Goal: Use online tool/utility: Utilize a website feature to perform a specific function

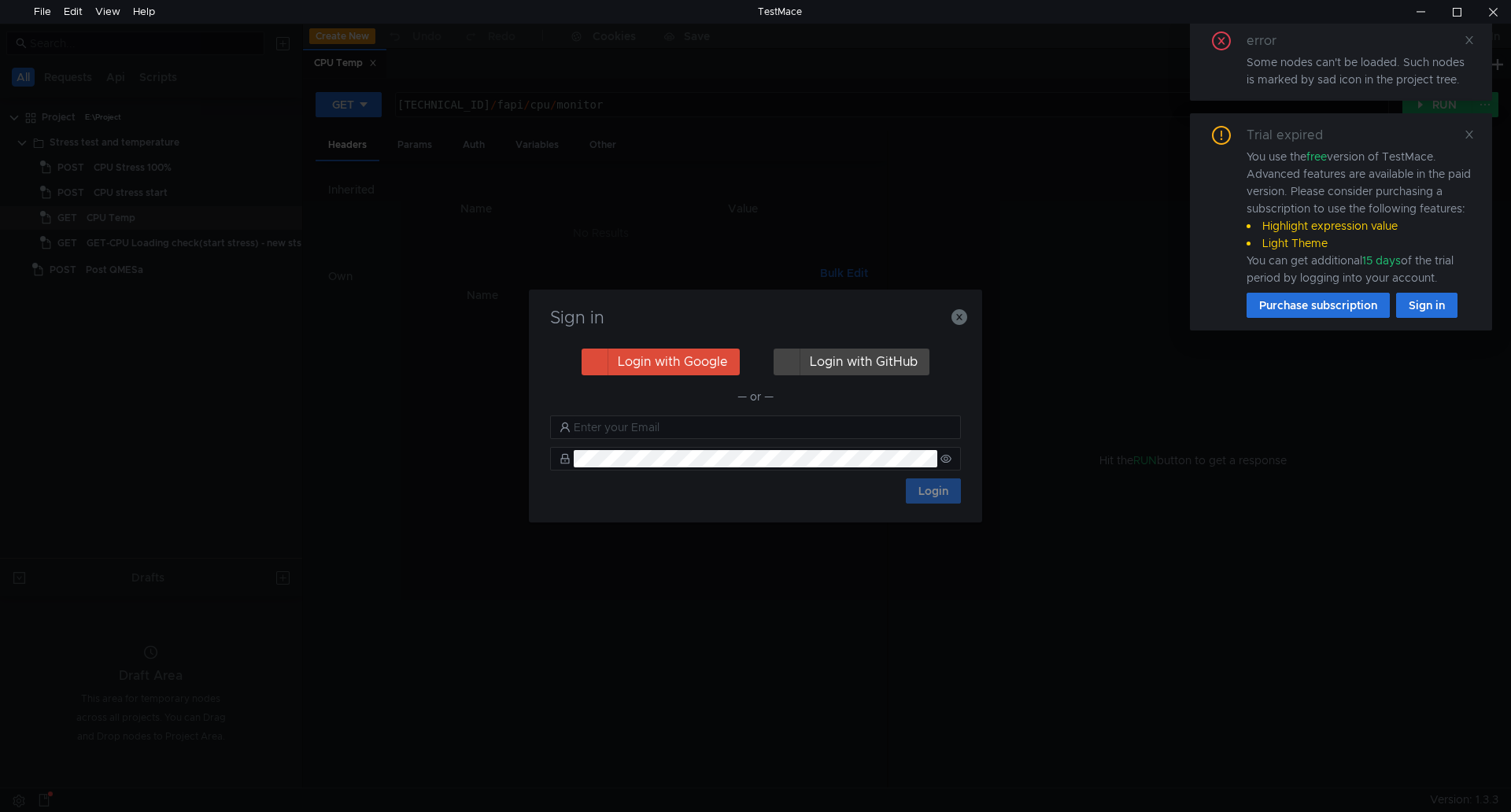
click at [967, 321] on div "Sign in Login with Google Login with GitHub — or — Login" at bounding box center [756, 406] width 453 height 233
click at [946, 325] on h3 "Sign in" at bounding box center [756, 318] width 416 height 19
click at [954, 322] on icon "button" at bounding box center [959, 317] width 16 height 16
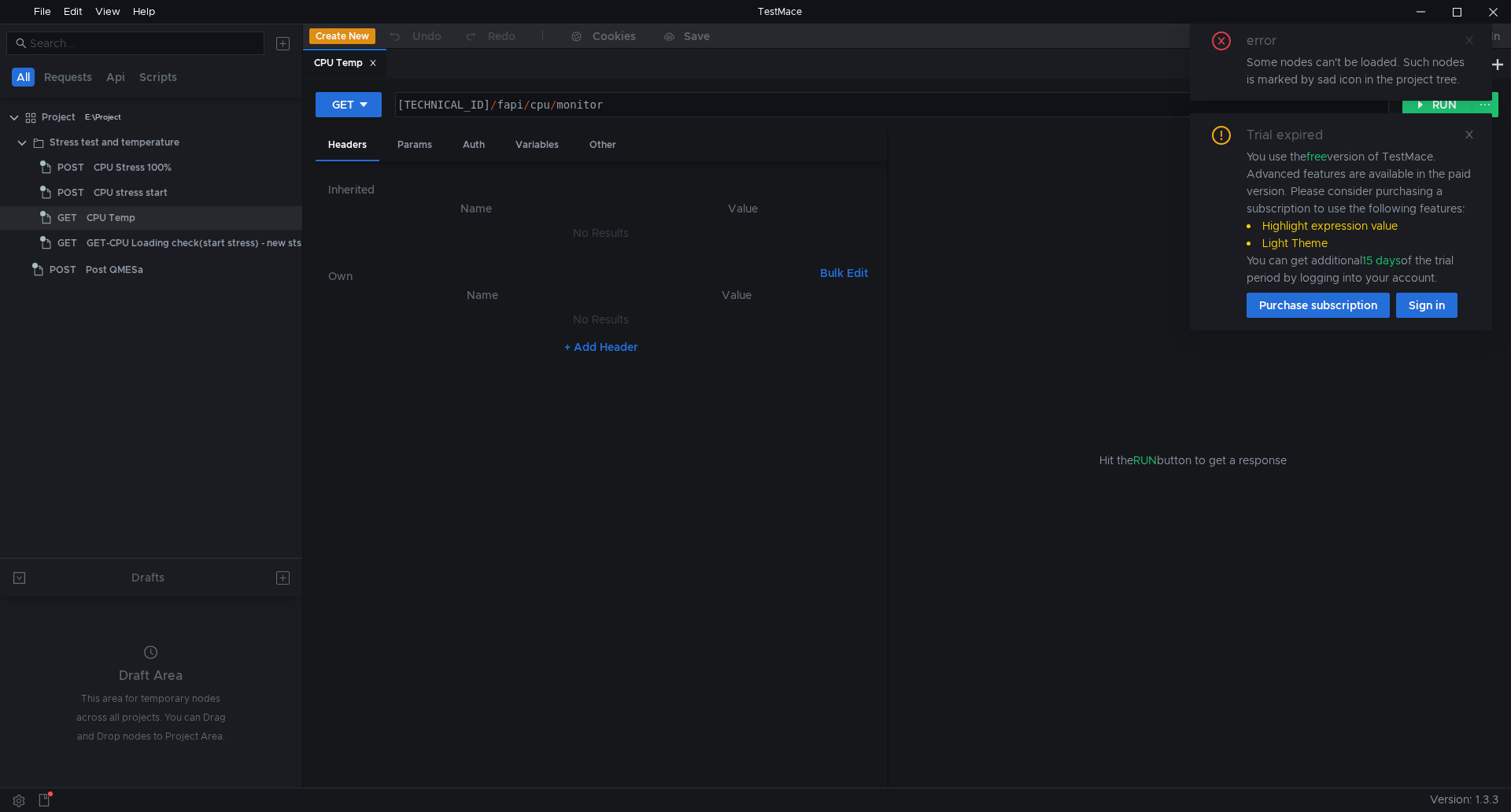
click at [1465, 40] on icon at bounding box center [1469, 39] width 11 height 11
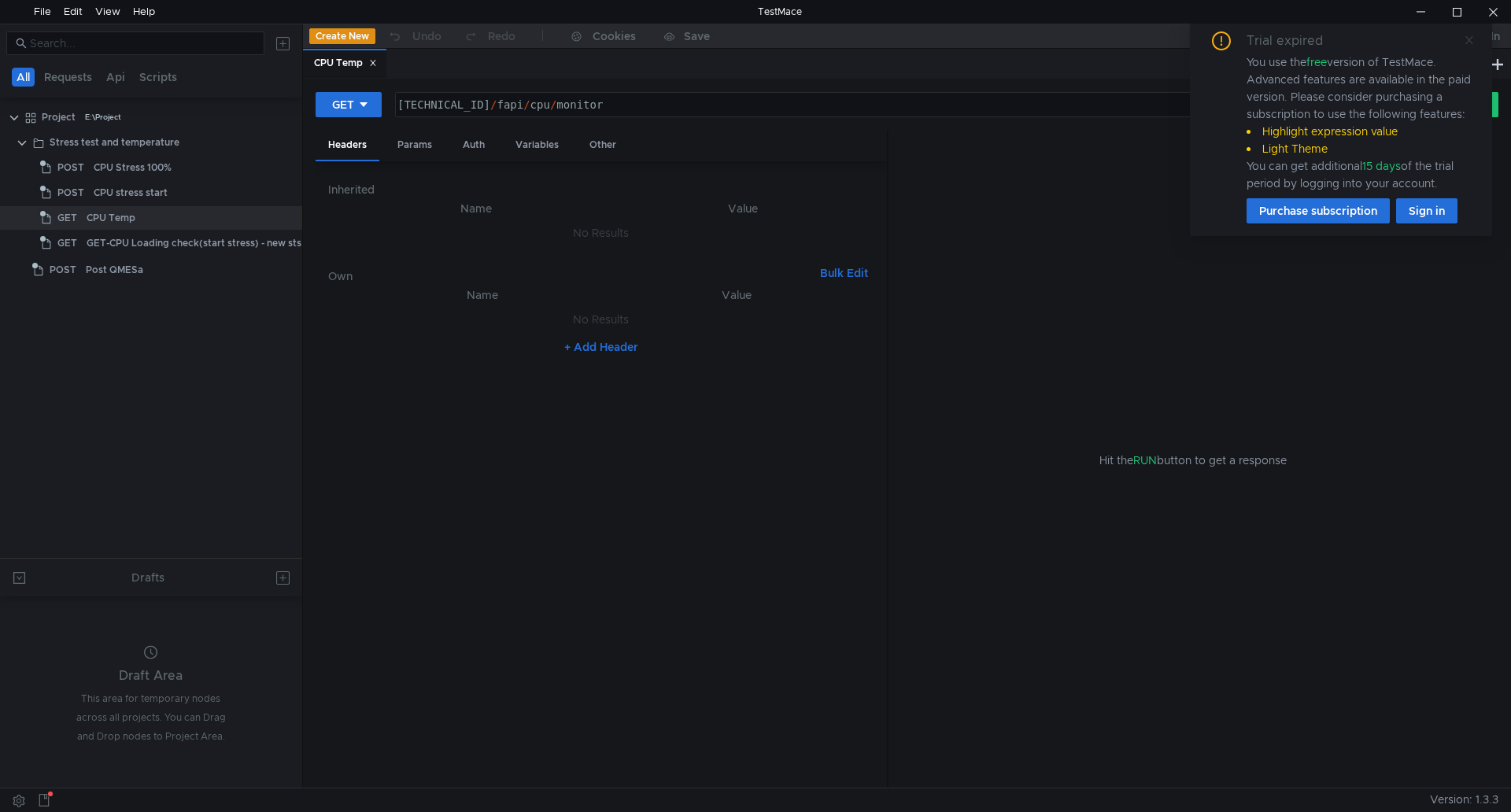
click at [1471, 37] on icon at bounding box center [1469, 39] width 11 height 11
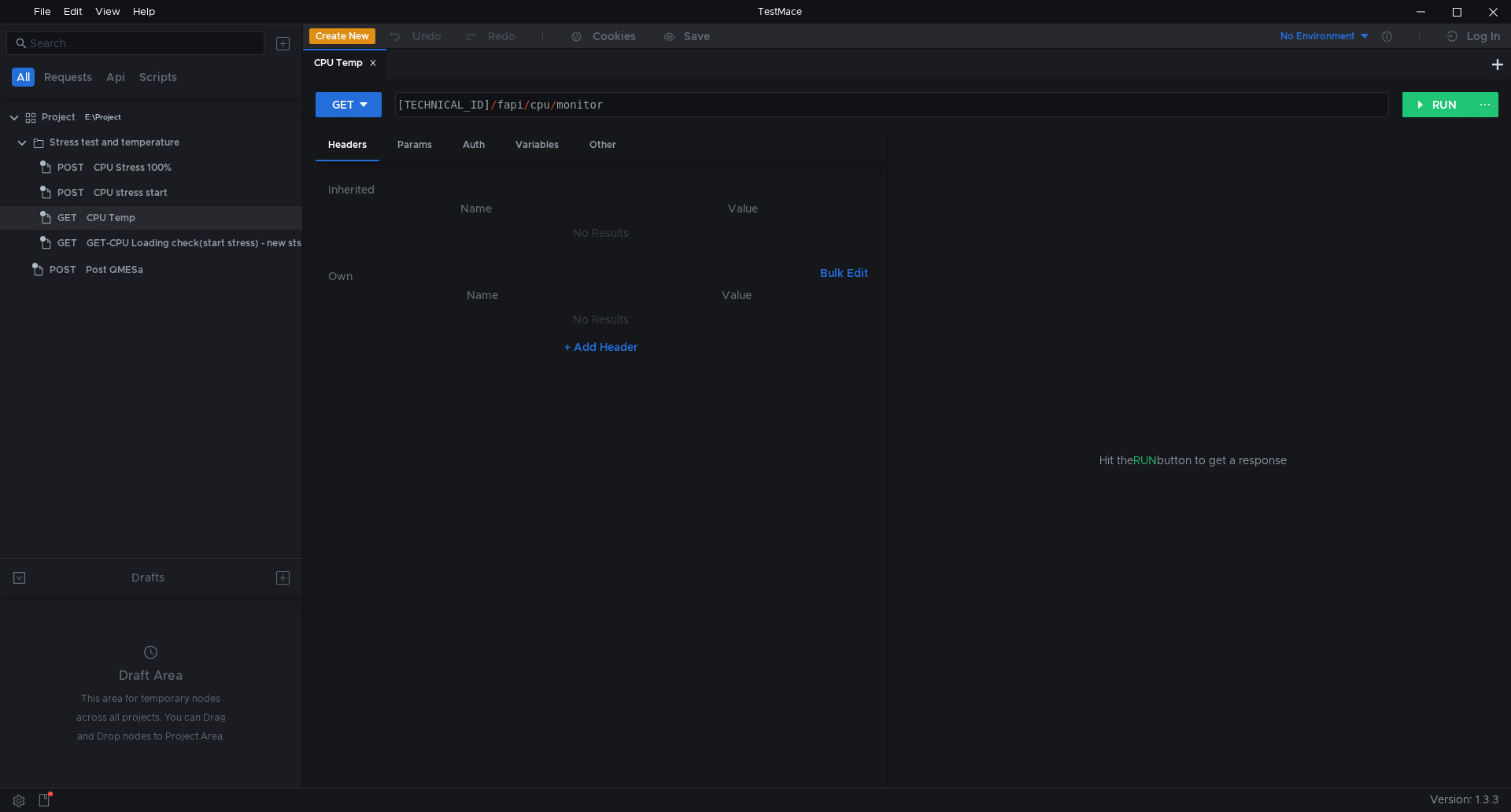
click at [382, 63] on div "CPU Temp" at bounding box center [345, 63] width 84 height 30
click at [377, 60] on icon at bounding box center [374, 63] width 8 height 8
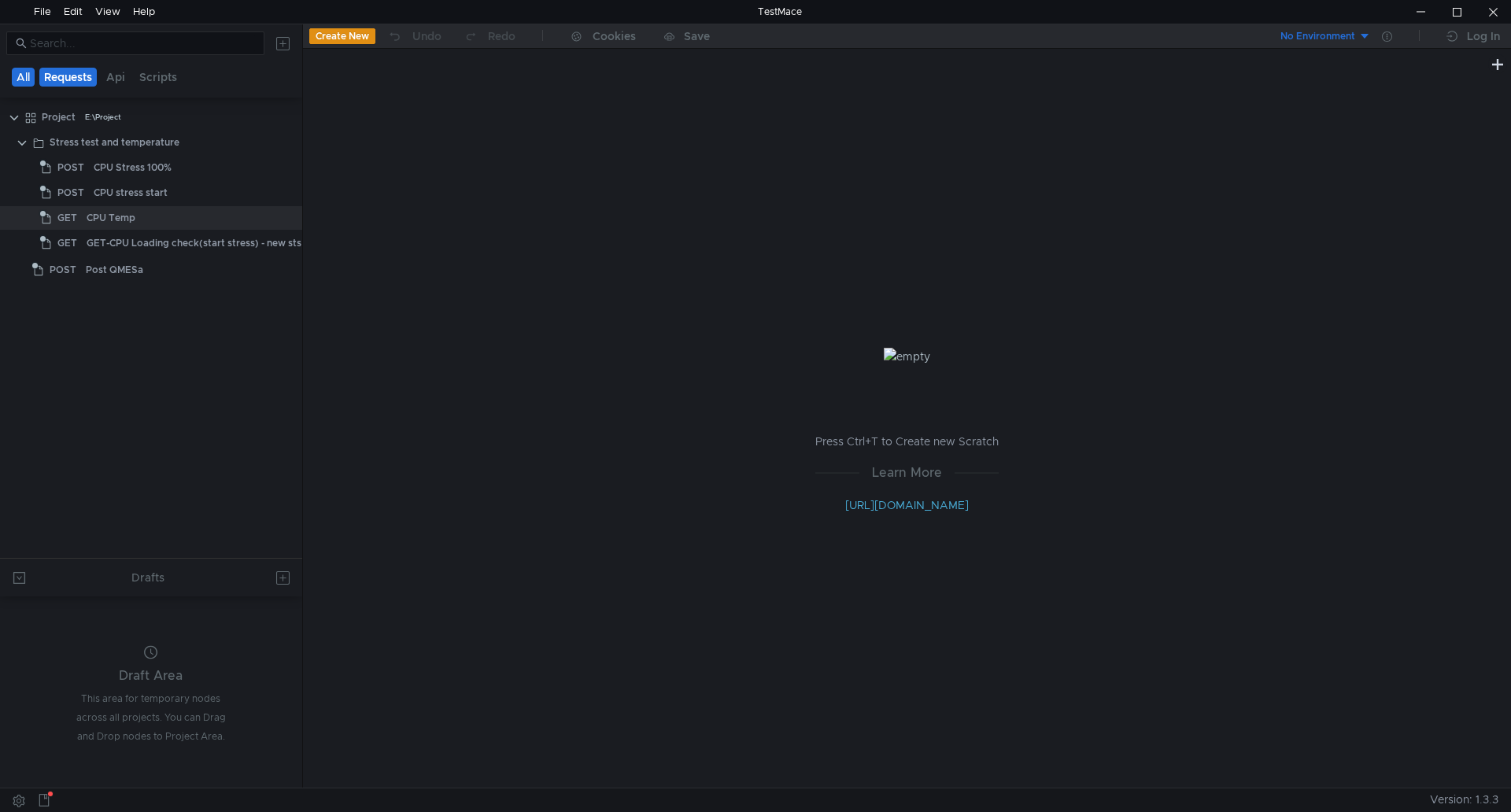
click at [74, 82] on button "Requests" at bounding box center [68, 76] width 57 height 19
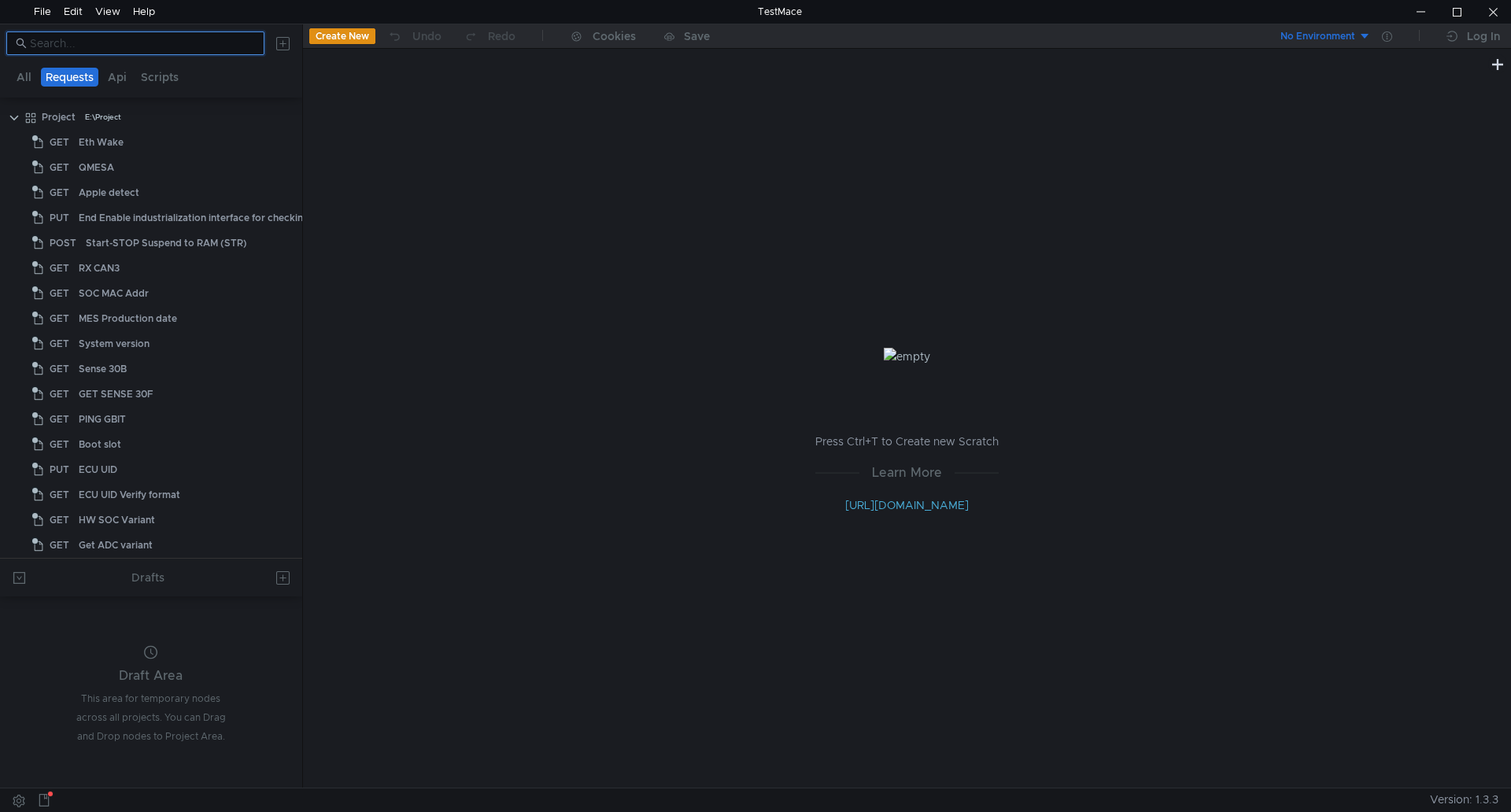
click at [240, 44] on input at bounding box center [142, 43] width 225 height 17
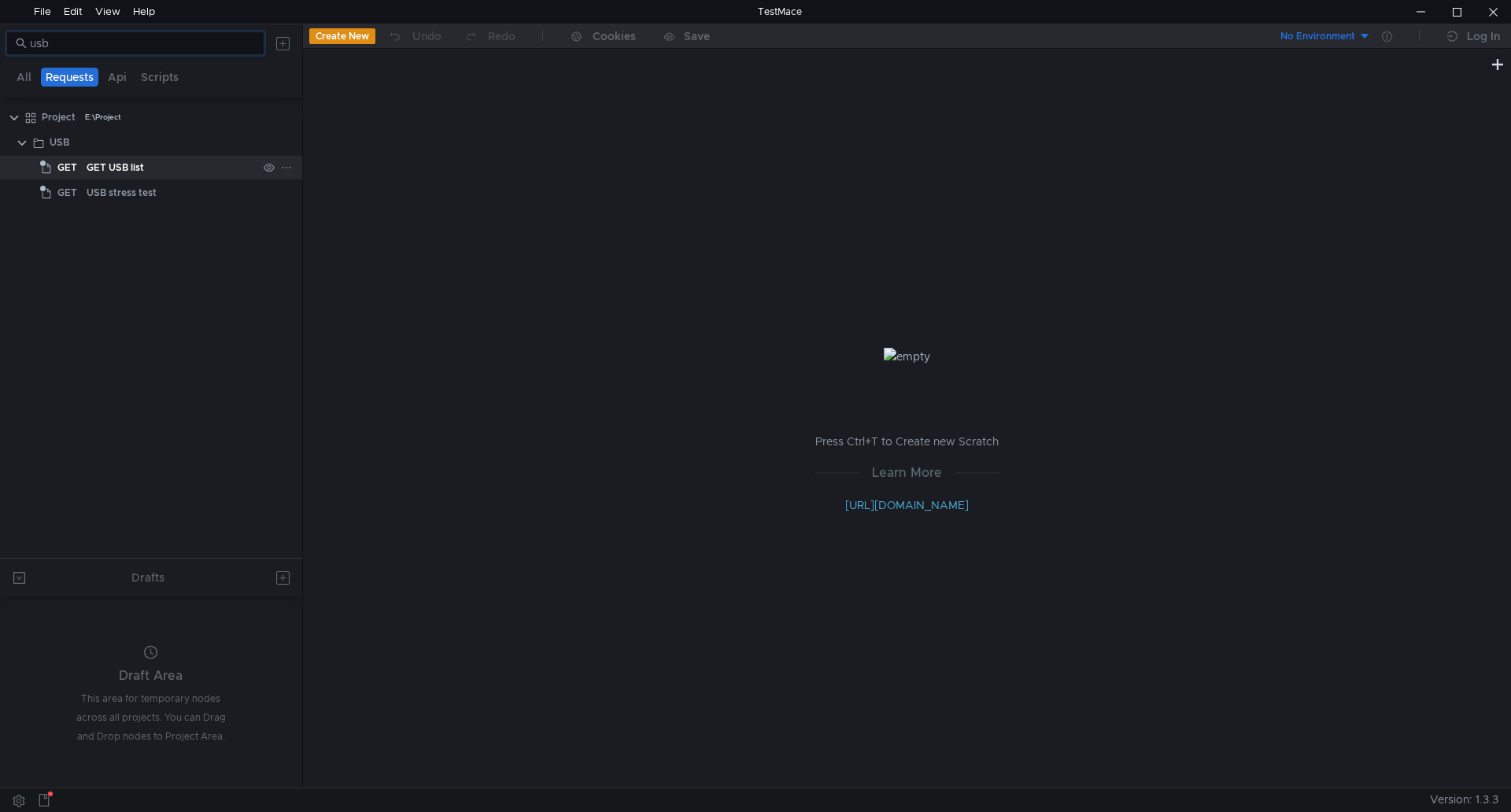
type input "usb"
click at [146, 177] on div "GET USB list" at bounding box center [172, 167] width 171 height 24
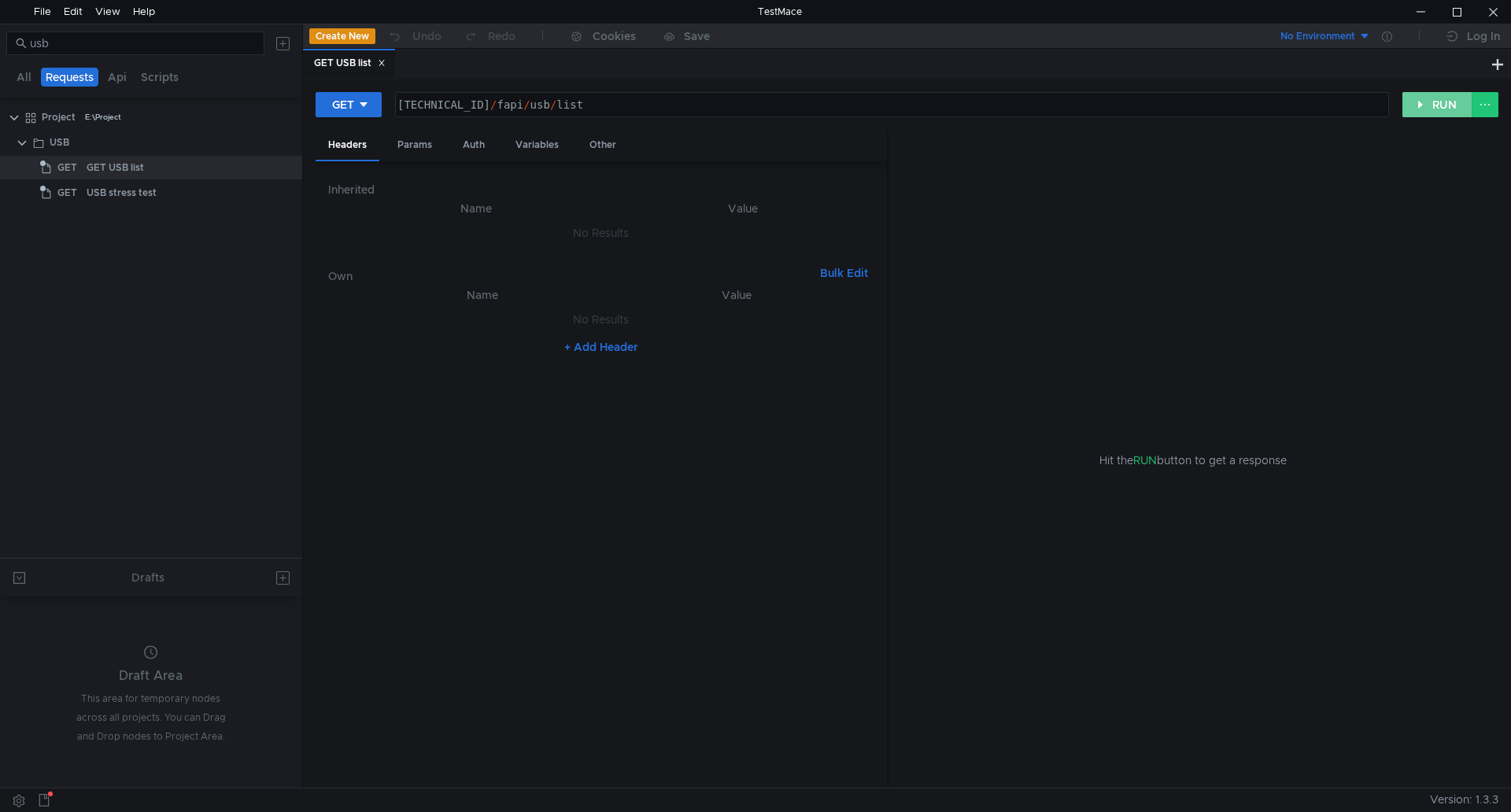
click at [1424, 112] on button "RUN" at bounding box center [1437, 104] width 70 height 25
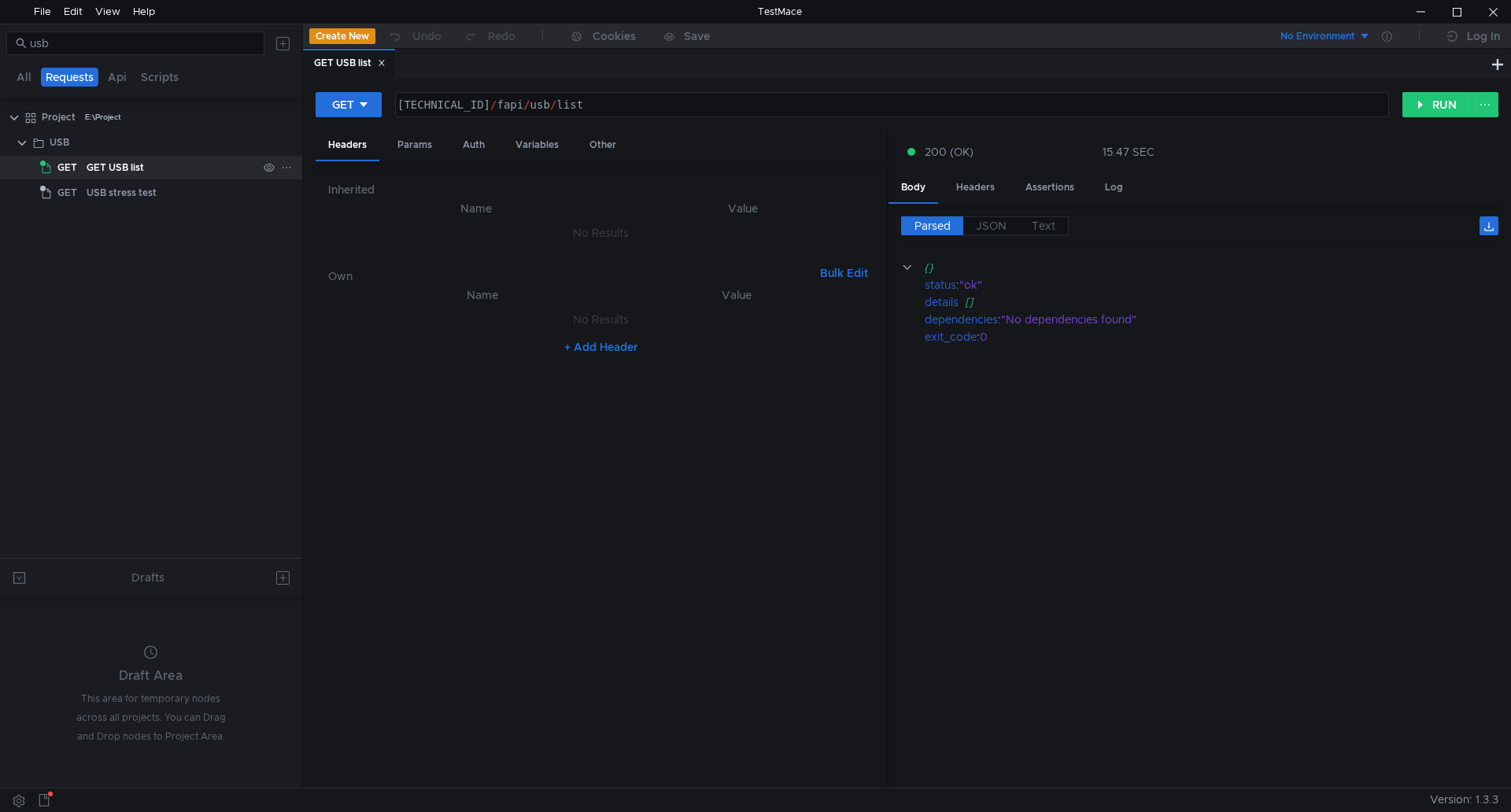
click at [104, 178] on div "GET USB list" at bounding box center [115, 167] width 57 height 24
click at [103, 190] on div "USB stress test" at bounding box center [121, 192] width 70 height 24
click at [1432, 100] on button "RUN" at bounding box center [1437, 104] width 70 height 25
click at [168, 196] on div "USB stress test" at bounding box center [172, 192] width 171 height 24
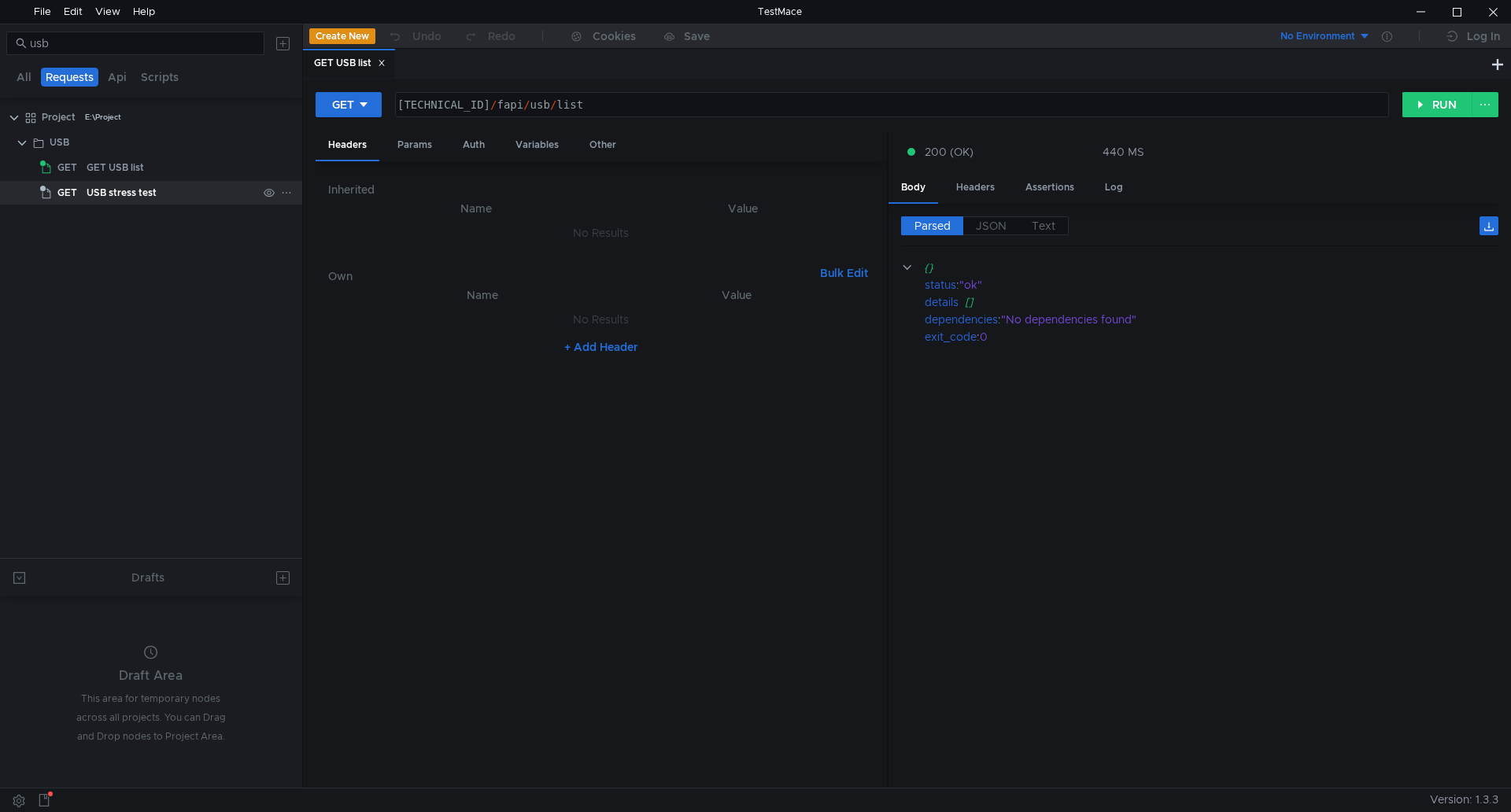
click at [168, 196] on div "USB stress test" at bounding box center [172, 192] width 171 height 24
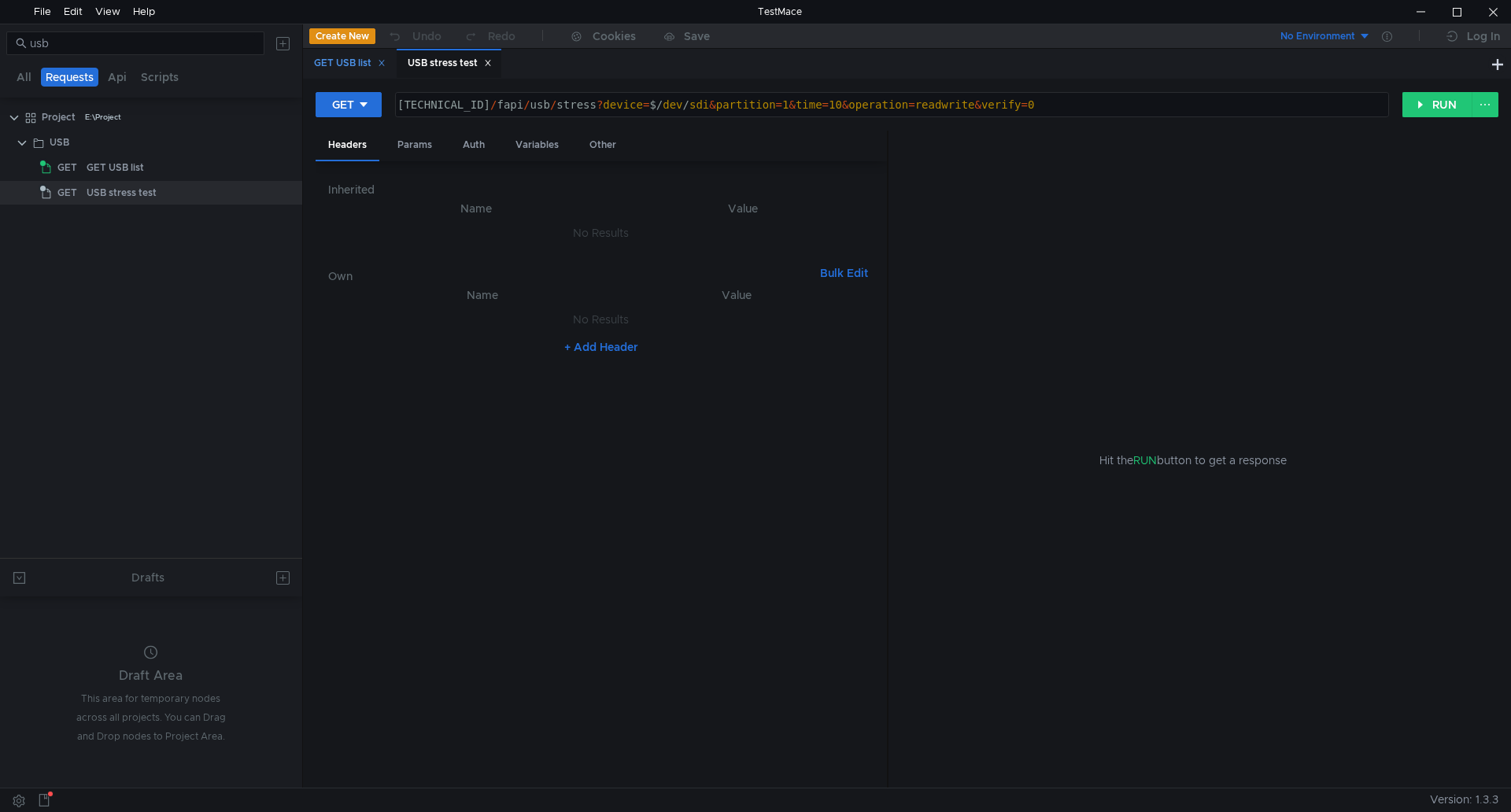
click at [386, 65] on icon at bounding box center [382, 63] width 8 height 8
click at [1430, 107] on button "RUN" at bounding box center [1437, 104] width 70 height 25
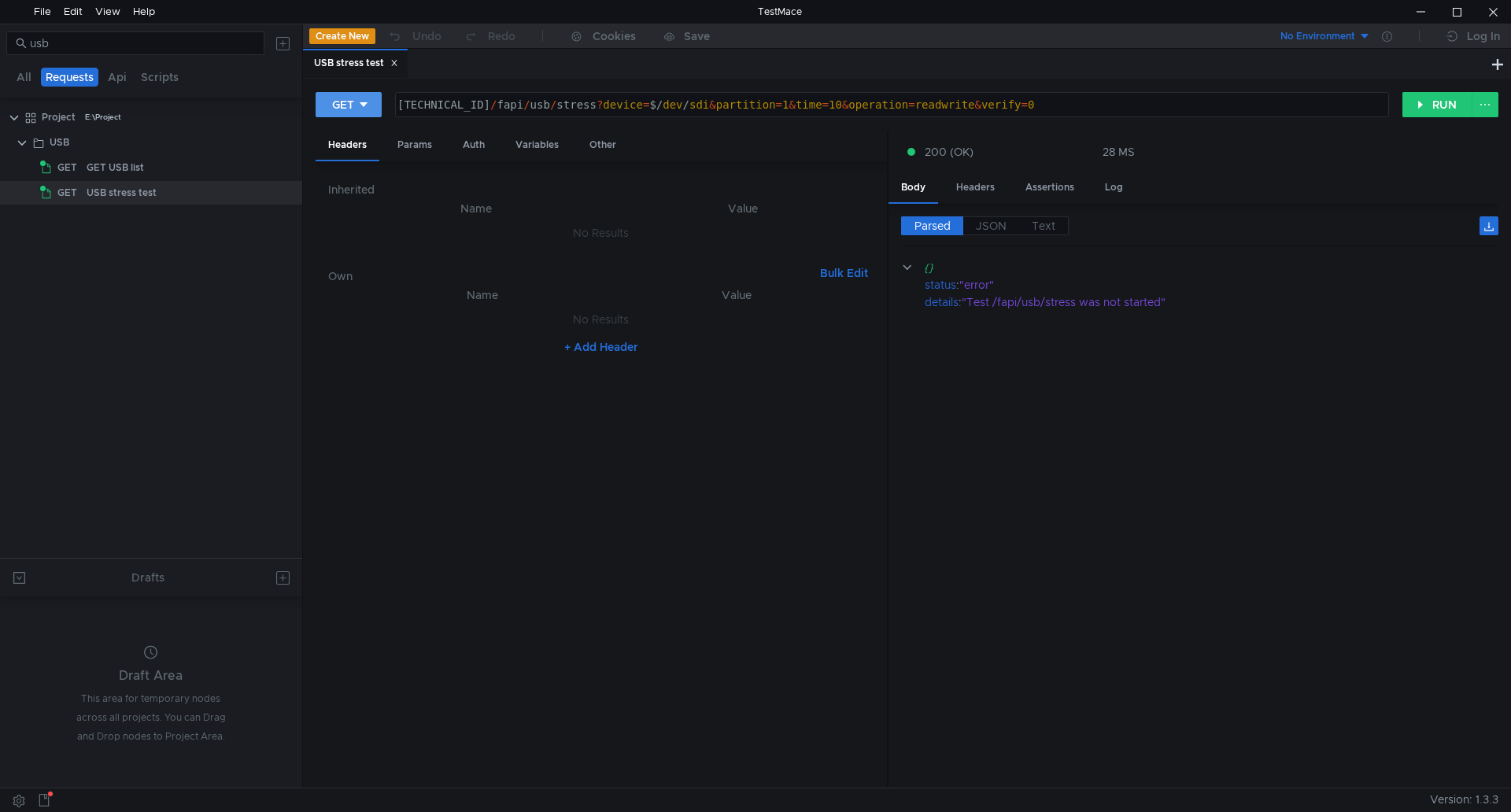
click at [361, 108] on icon at bounding box center [363, 104] width 11 height 11
click at [351, 160] on li "POST" at bounding box center [349, 163] width 68 height 25
click at [1417, 102] on button "RUN" at bounding box center [1437, 104] width 70 height 25
click at [340, 116] on button "POST" at bounding box center [352, 104] width 74 height 25
click at [355, 144] on li "GET" at bounding box center [352, 137] width 74 height 25
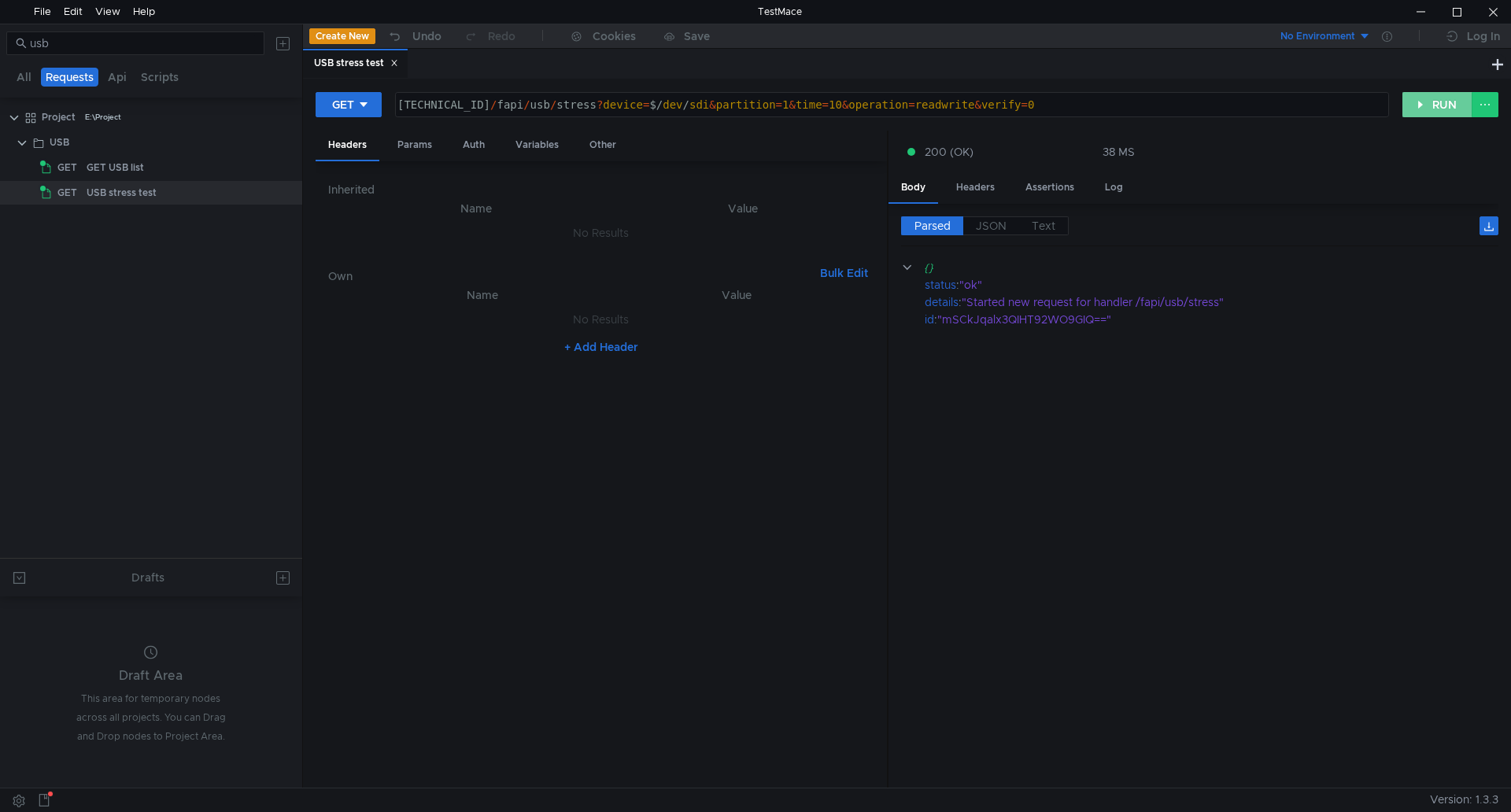
click at [1418, 110] on button "RUN" at bounding box center [1437, 104] width 70 height 25
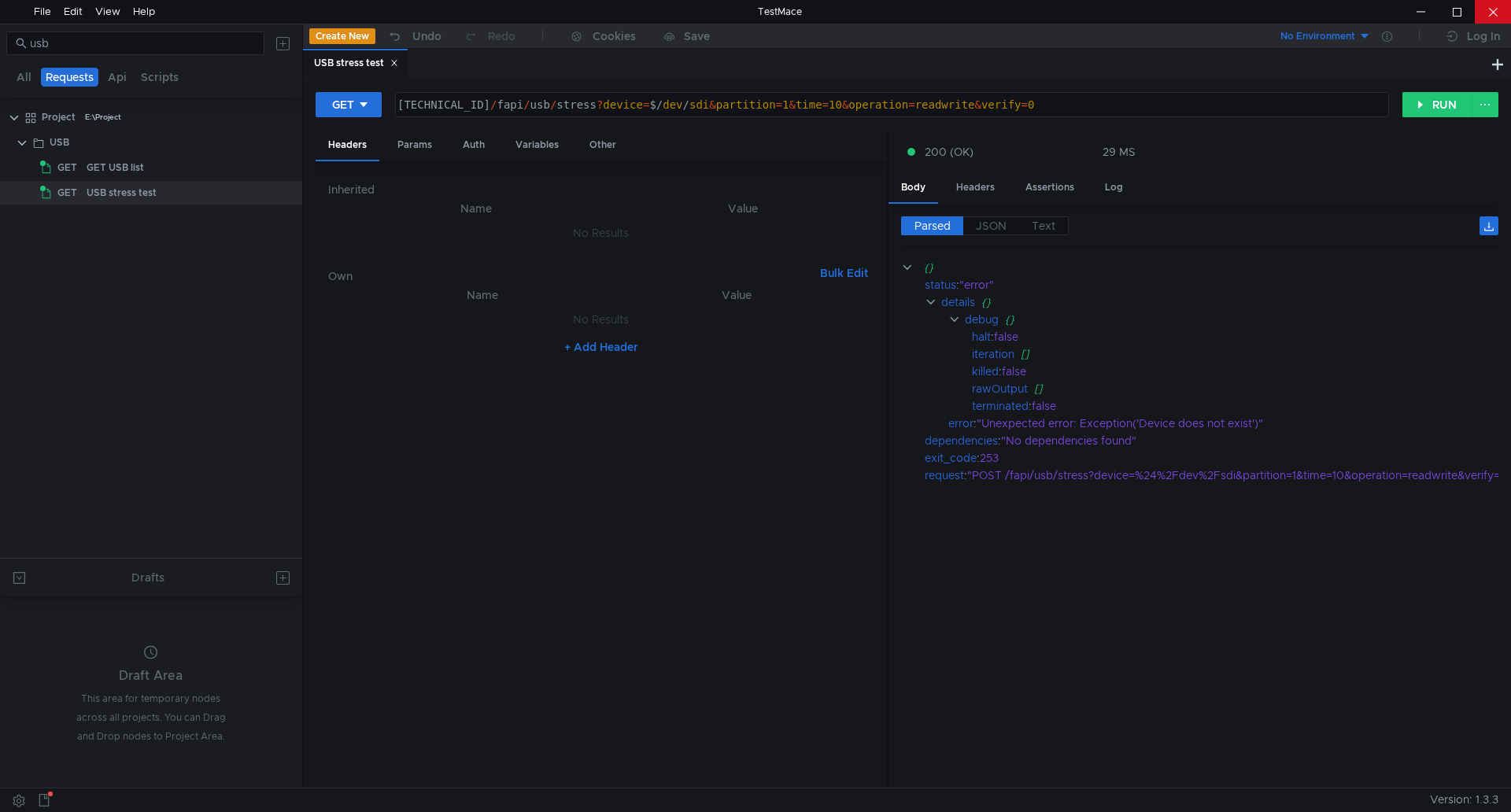
click at [1484, 14] on div at bounding box center [1493, 11] width 36 height 24
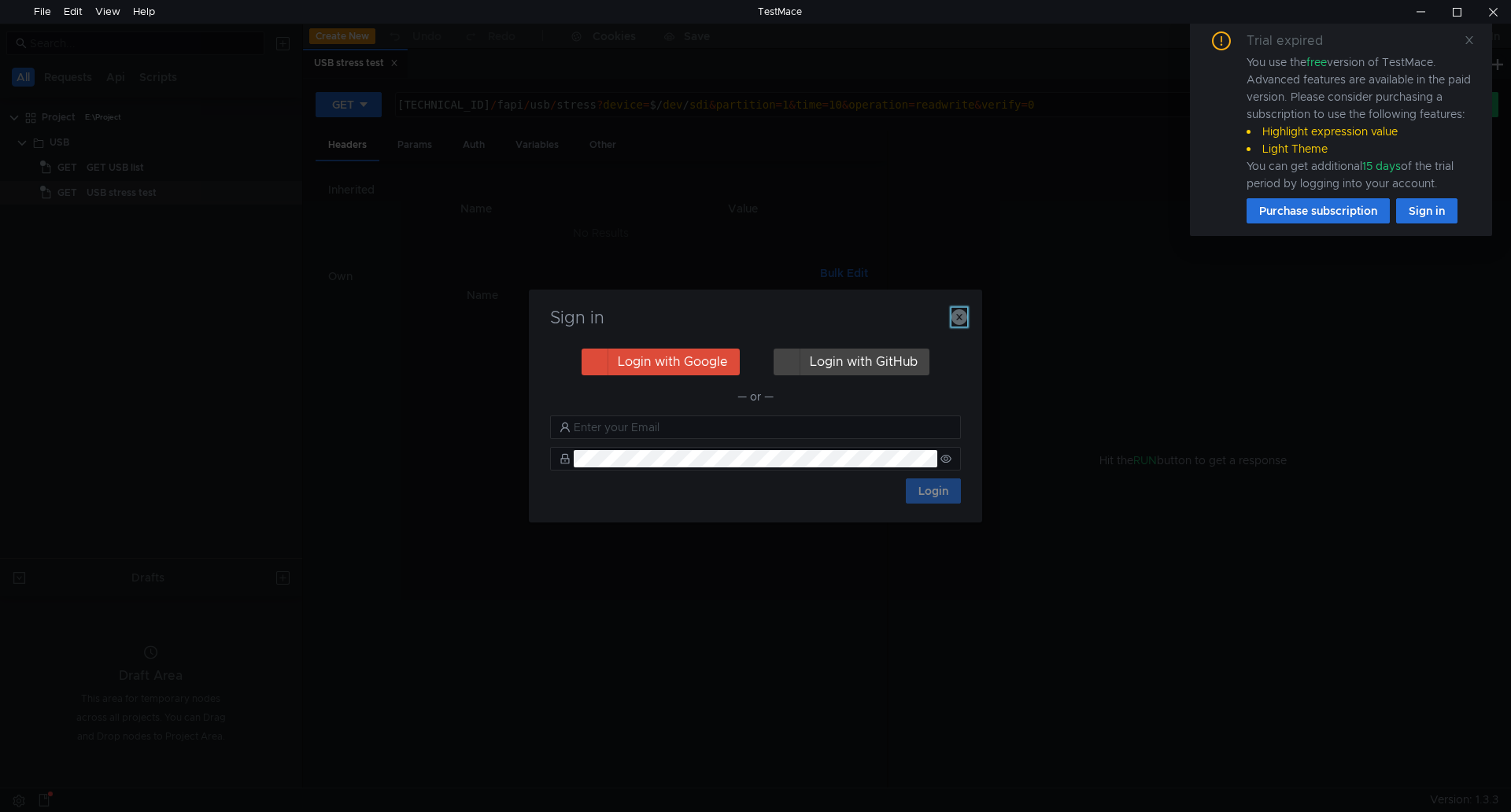
click at [962, 313] on icon "button" at bounding box center [959, 317] width 16 height 16
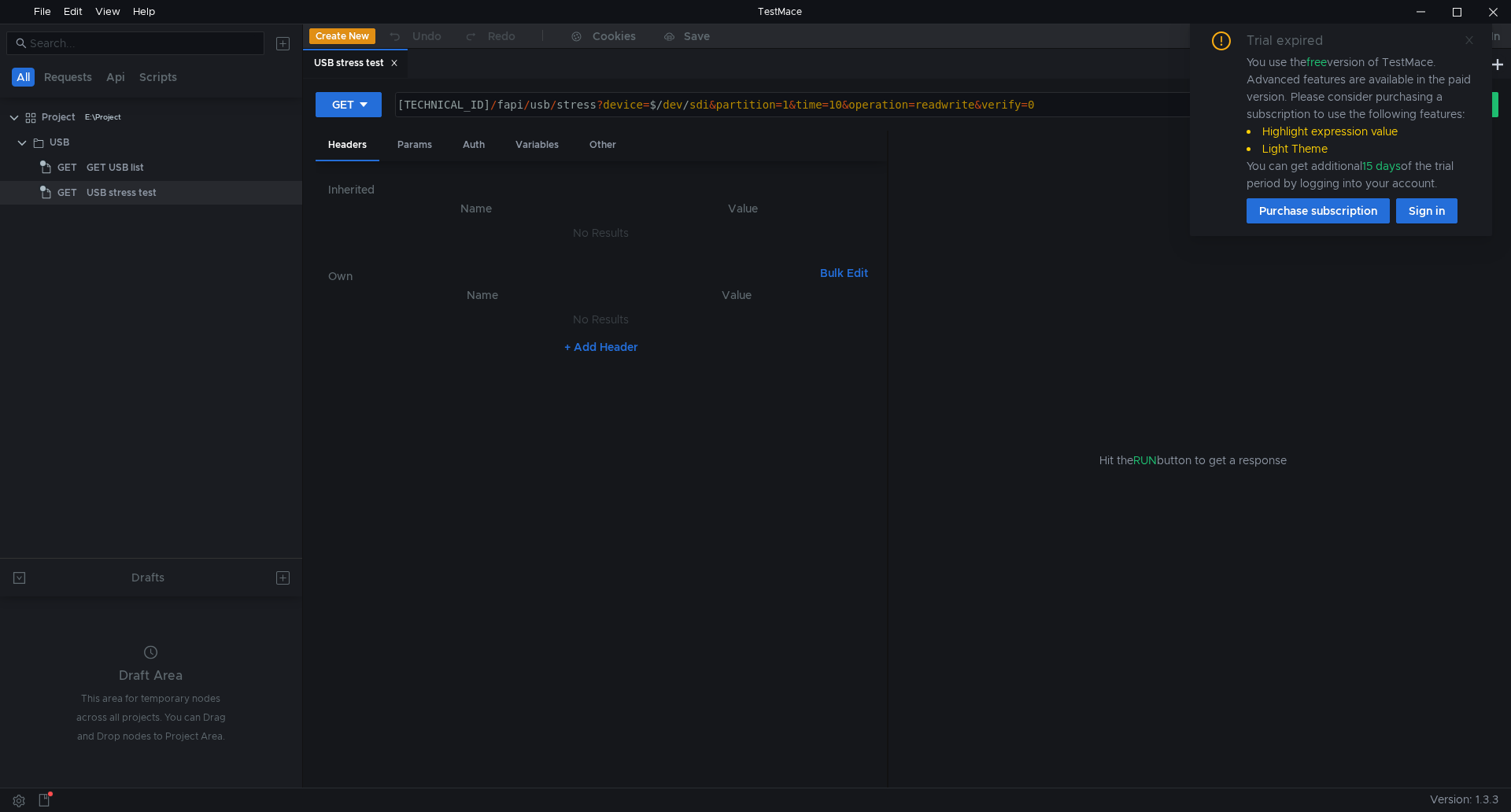
click at [1471, 36] on icon at bounding box center [1469, 39] width 11 height 11
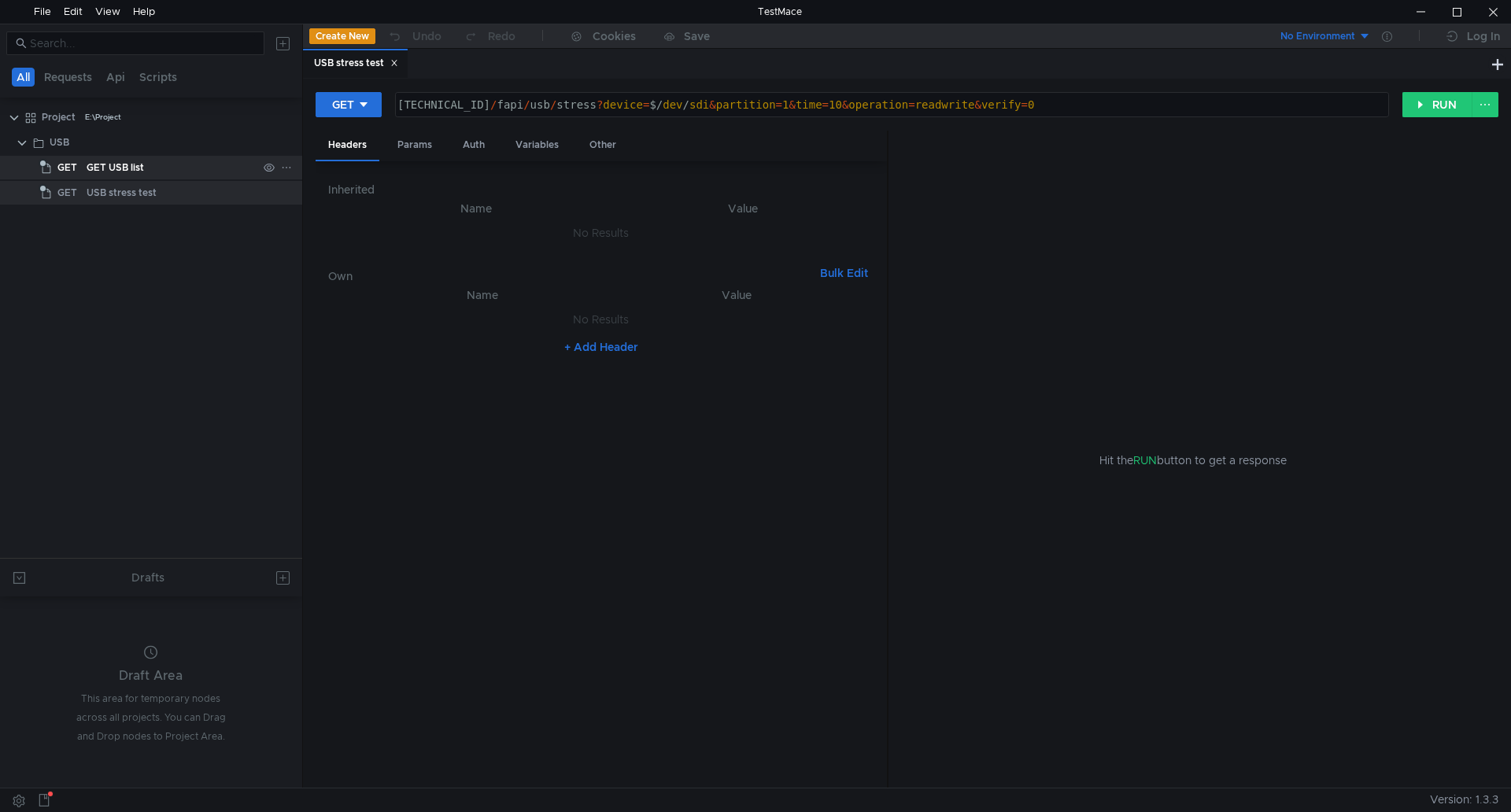
click at [157, 164] on div "GET USB list" at bounding box center [172, 167] width 171 height 24
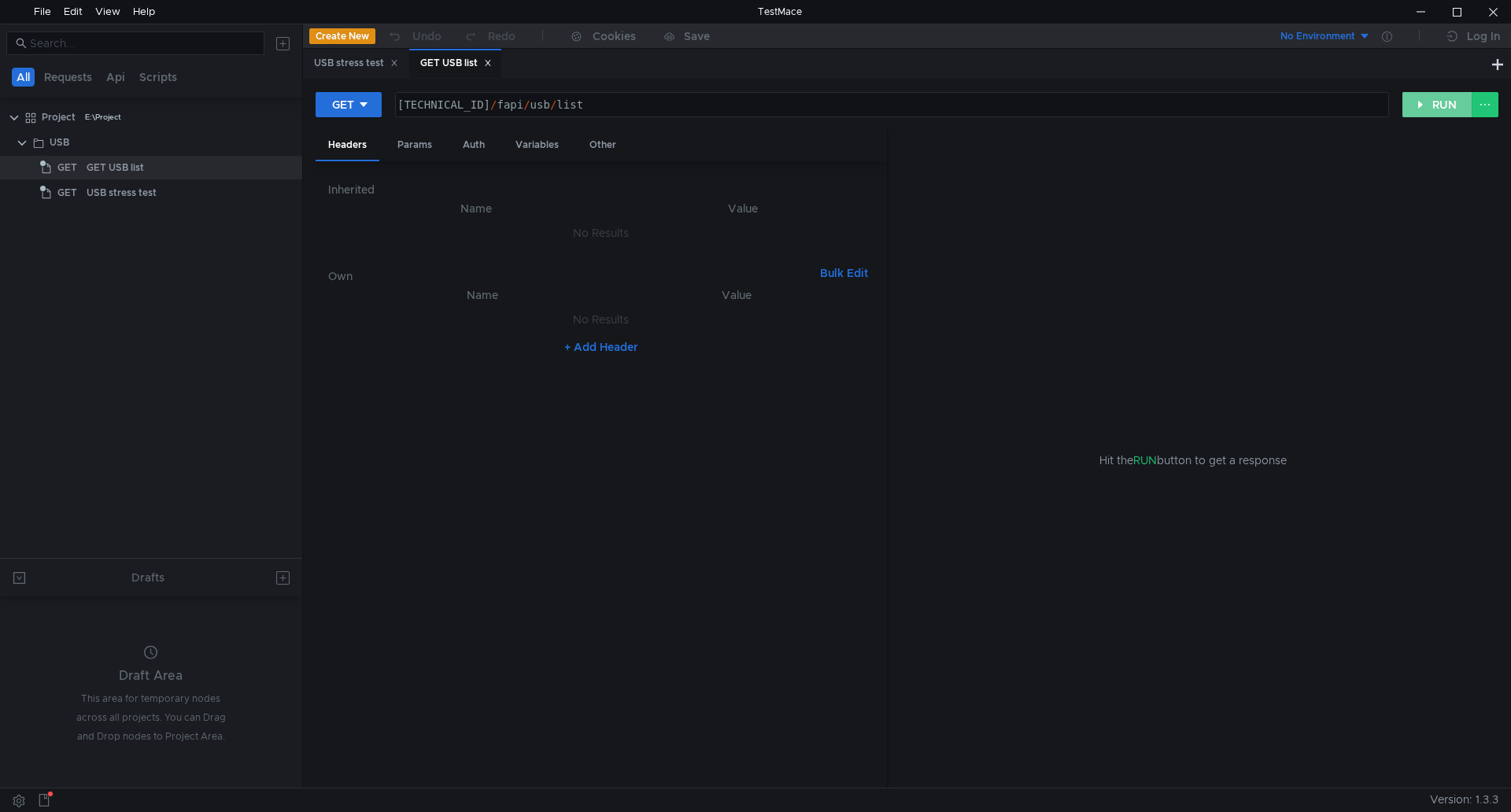
click at [1449, 110] on button "RUN" at bounding box center [1437, 104] width 70 height 25
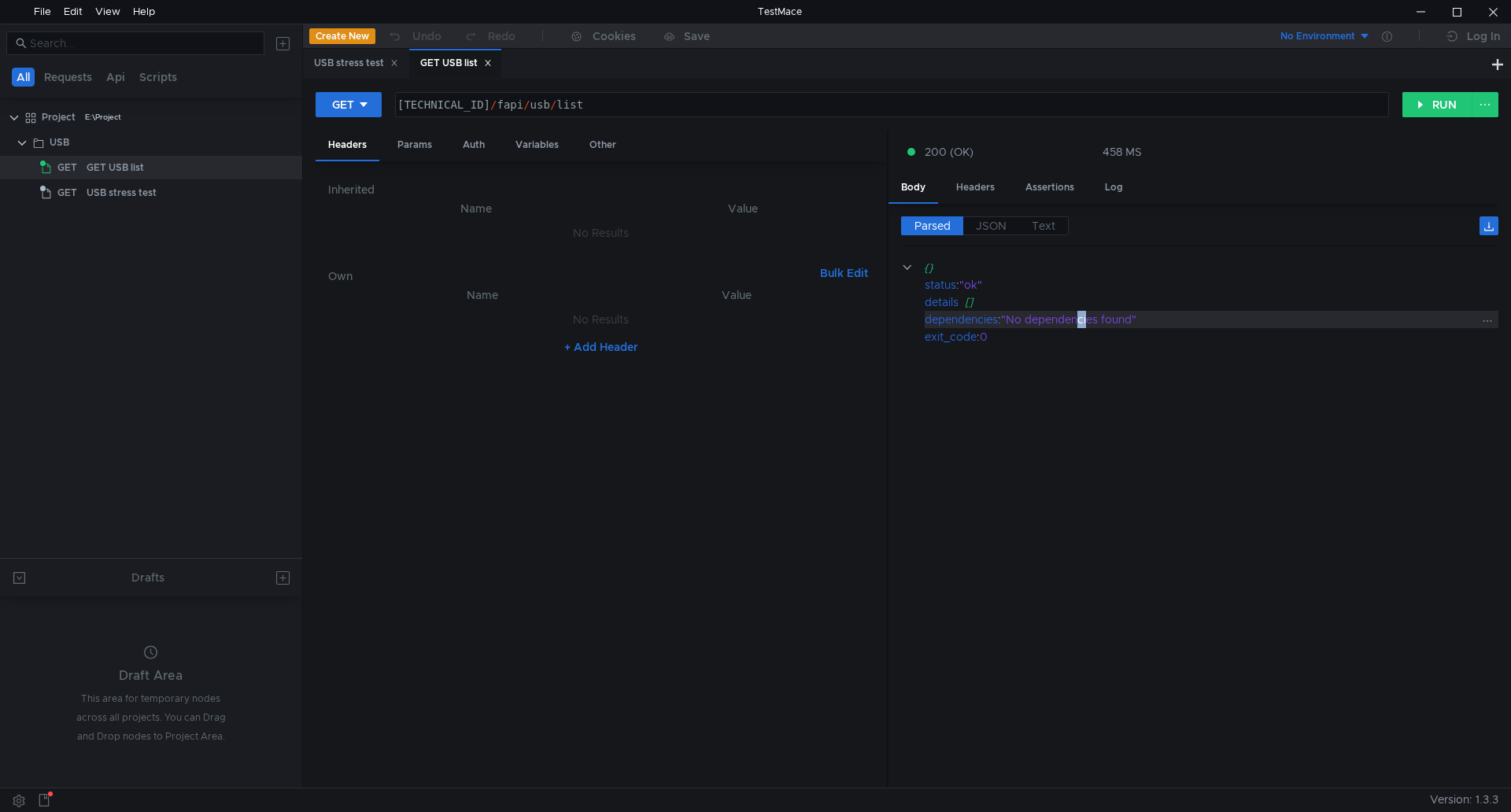
drag, startPoint x: 1079, startPoint y: 320, endPoint x: 1092, endPoint y: 320, distance: 13.0
click at [1092, 320] on div ""No dependencies found"" at bounding box center [1240, 319] width 478 height 17
click at [1060, 369] on cdk-virtual-scroll-viewport "{} status : "ok" details [] dependencies : "No dependencies found" exit_code : 0" at bounding box center [1199, 517] width 597 height 517
click at [337, 111] on div "GET" at bounding box center [342, 104] width 22 height 17
click at [350, 157] on li "POST" at bounding box center [349, 163] width 68 height 25
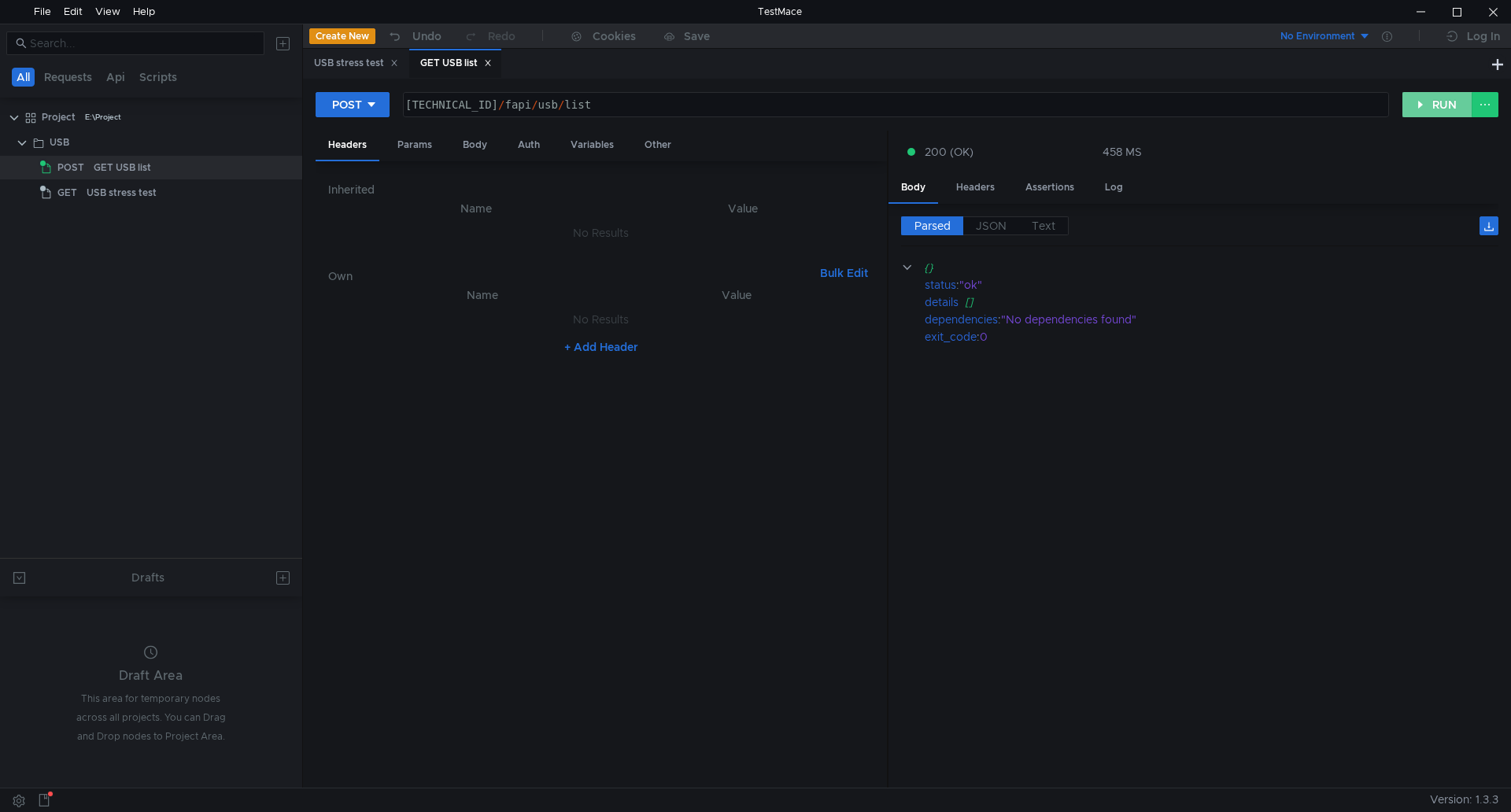
click at [1430, 106] on button "RUN" at bounding box center [1437, 104] width 70 height 25
click at [377, 118] on div "POST [TECHNICAL_ID] / fapi / usb / list ההההההההההההההההההההההההההההההההההההההה…" at bounding box center [859, 104] width 1087 height 27
click at [383, 110] on button "POST" at bounding box center [352, 104] width 74 height 25
click at [367, 132] on li "GET" at bounding box center [352, 137] width 74 height 25
click at [1417, 103] on button "RUN" at bounding box center [1437, 104] width 70 height 25
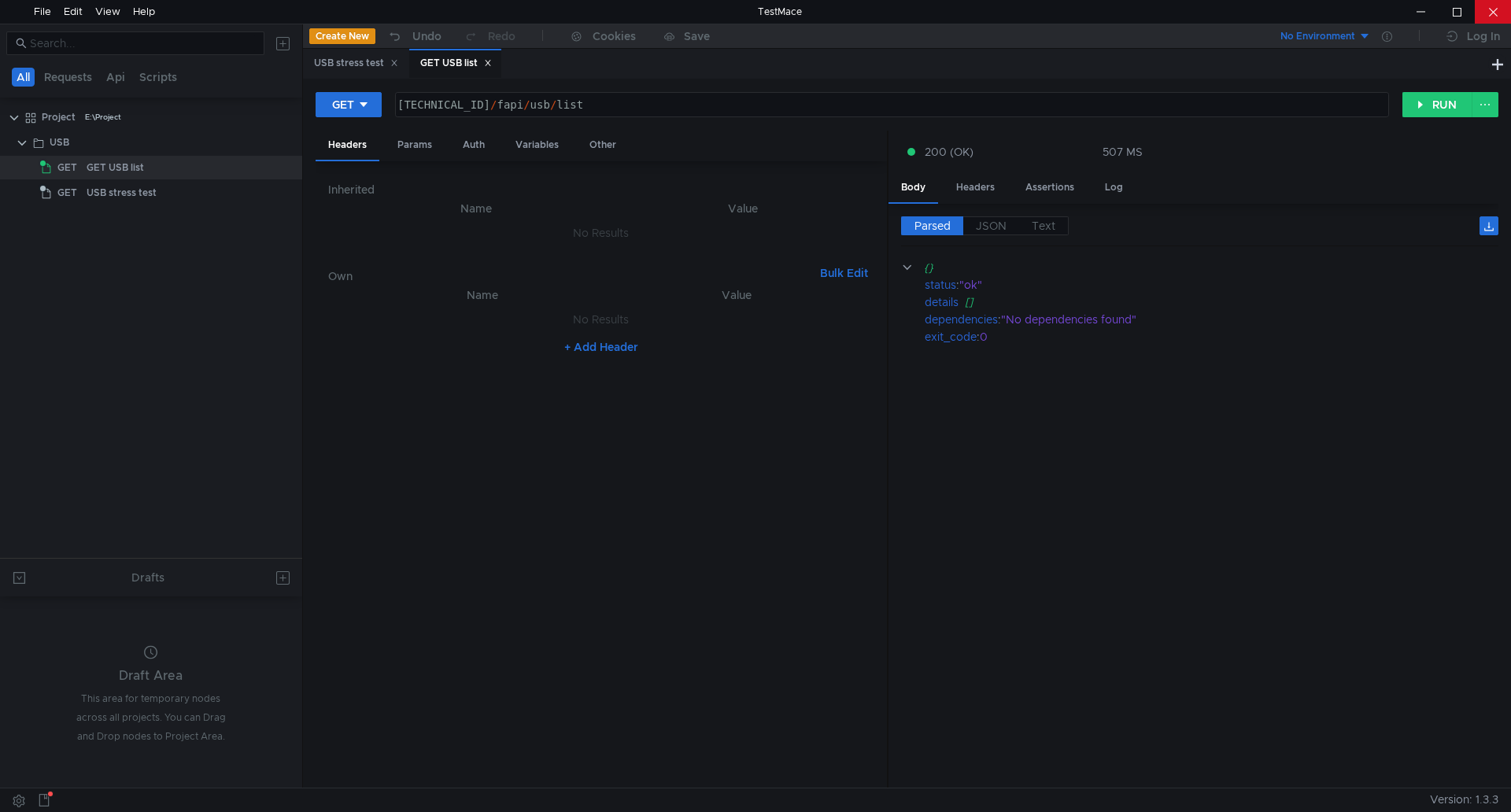
click at [1487, 8] on div at bounding box center [1493, 11] width 36 height 24
